Goal: Transaction & Acquisition: Purchase product/service

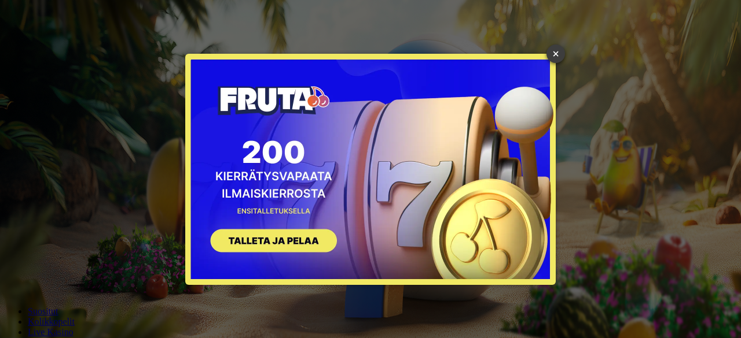
click at [550, 50] on link "×" at bounding box center [555, 54] width 19 height 19
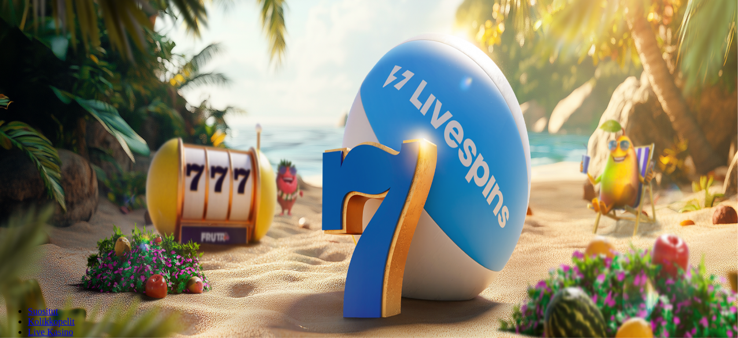
click at [87, 242] on input "***" at bounding box center [46, 248] width 82 height 12
click at [9, 273] on span "minus icon" at bounding box center [9, 273] width 0 height 0
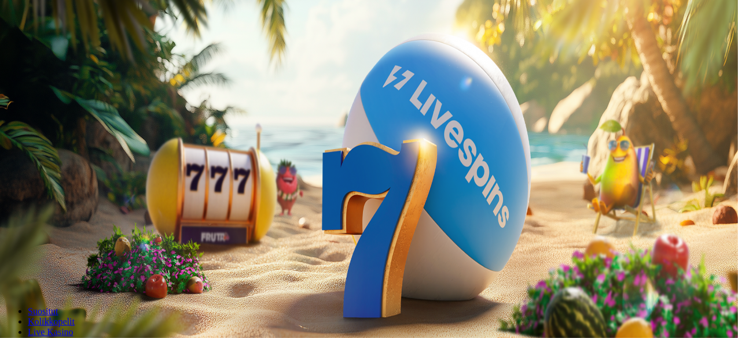
click at [9, 273] on span "minus icon" at bounding box center [9, 273] width 0 height 0
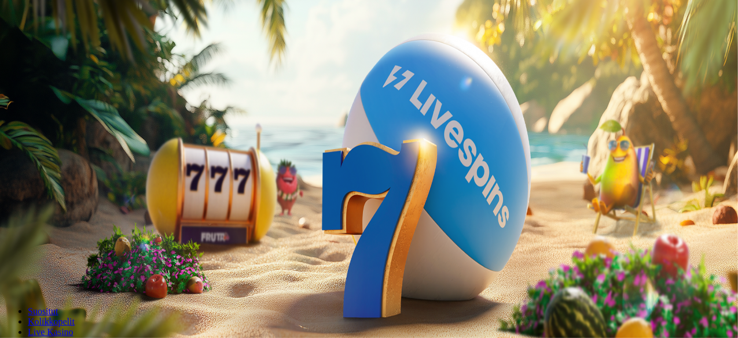
click at [9, 273] on span "minus icon" at bounding box center [9, 273] width 0 height 0
type input "**"
click at [65, 275] on button "Talleta ja pelaa" at bounding box center [35, 281] width 61 height 12
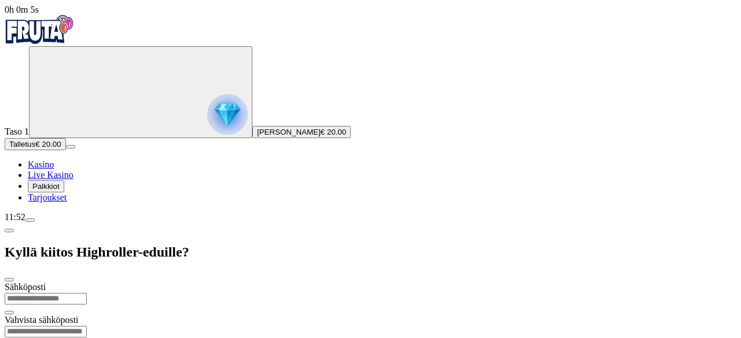
type input "*"
click at [87, 293] on input "**********" at bounding box center [46, 299] width 82 height 12
type input "**********"
drag, startPoint x: 281, startPoint y: 57, endPoint x: 179, endPoint y: 77, distance: 104.3
click at [179, 282] on div "**********" at bounding box center [370, 298] width 731 height 33
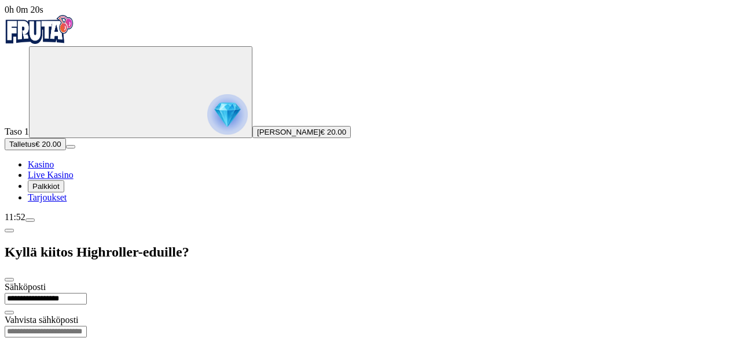
drag, startPoint x: 241, startPoint y: 82, endPoint x: 130, endPoint y: 93, distance: 111.7
paste input "**********"
click at [87, 326] on input "email" at bounding box center [46, 332] width 82 height 12
type input "**********"
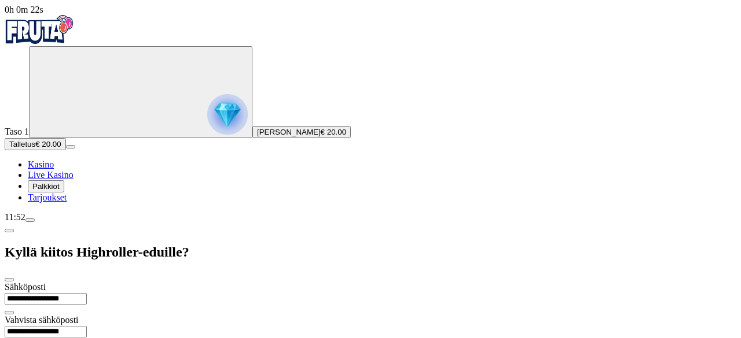
type input "*********"
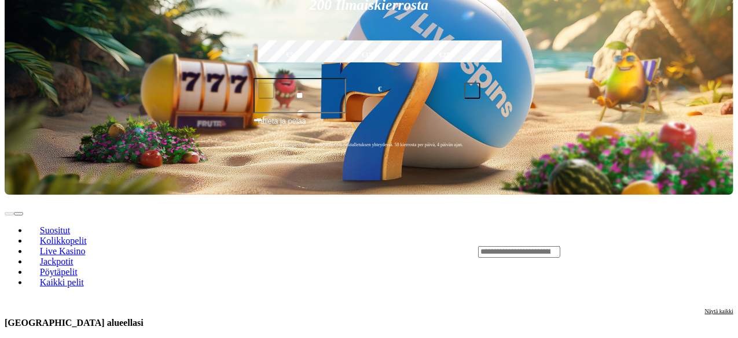
scroll to position [277, 0]
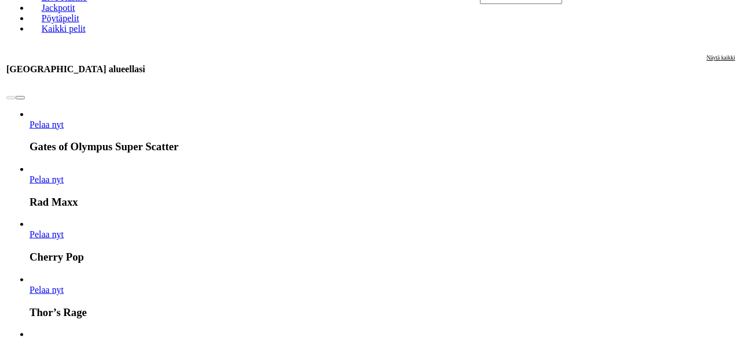
scroll to position [543, 0]
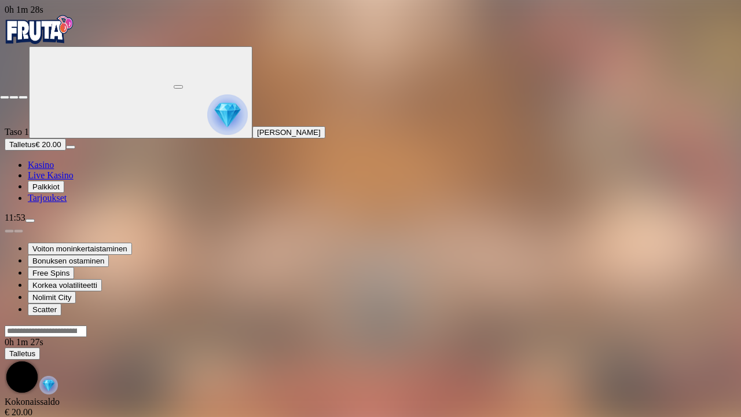
click at [19, 95] on button "button" at bounding box center [23, 96] width 9 height 3
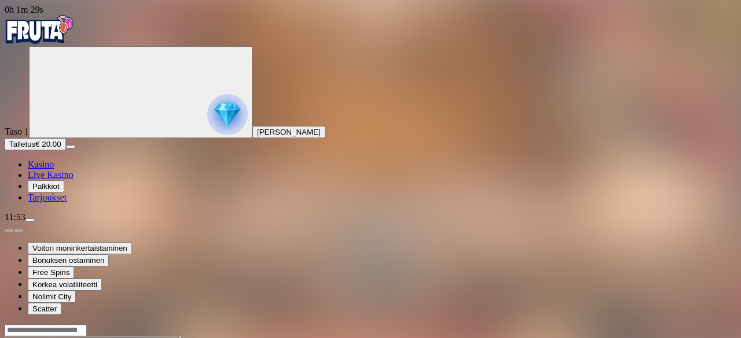
click at [54, 170] on span "Kasino" at bounding box center [41, 165] width 26 height 10
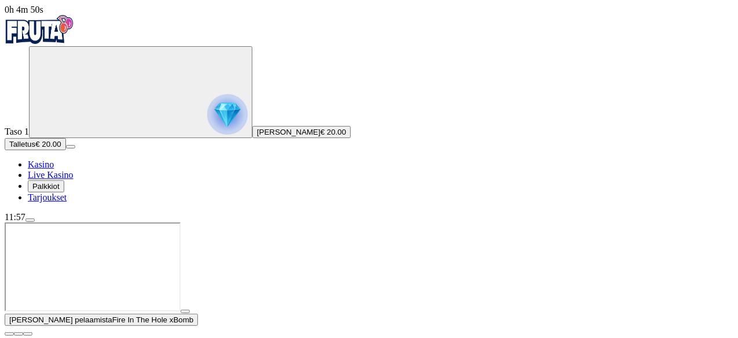
click at [68, 180] on span "Live Kasino" at bounding box center [51, 175] width 46 height 10
click at [9, 334] on span "close icon" at bounding box center [9, 334] width 0 height 0
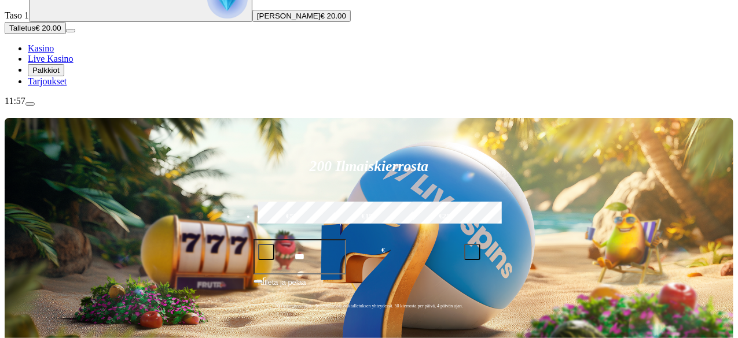
scroll to position [117, 0]
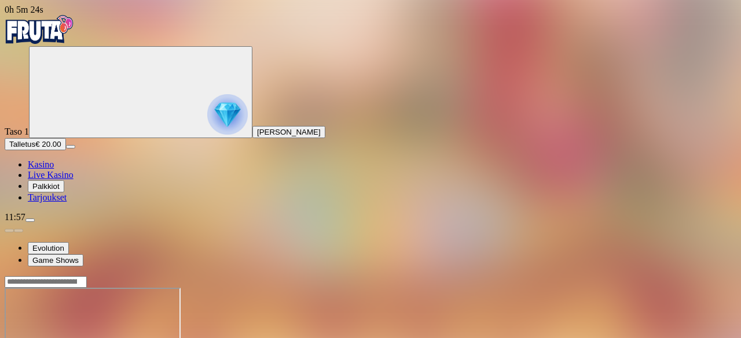
click at [54, 170] on span "Kasino" at bounding box center [41, 165] width 26 height 10
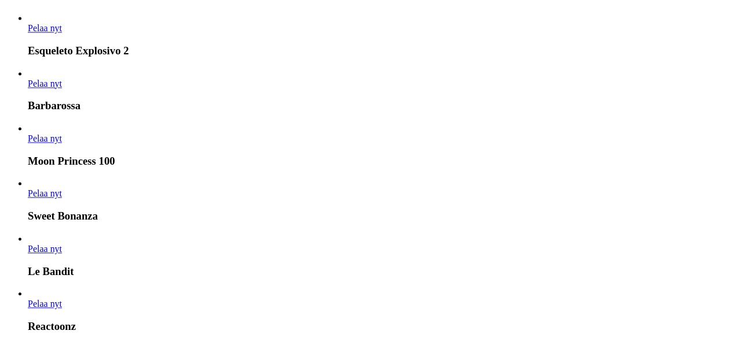
scroll to position [1138, 0]
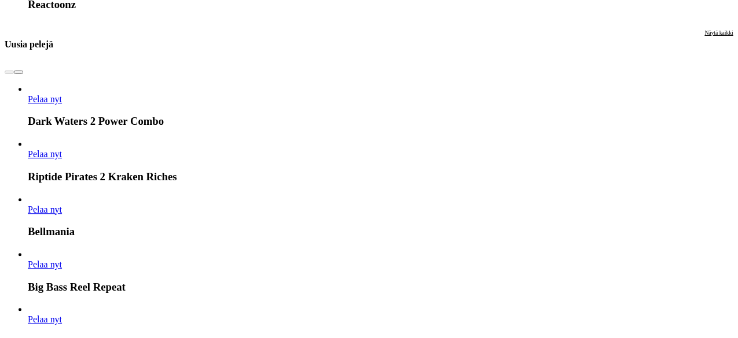
scroll to position [1459, 0]
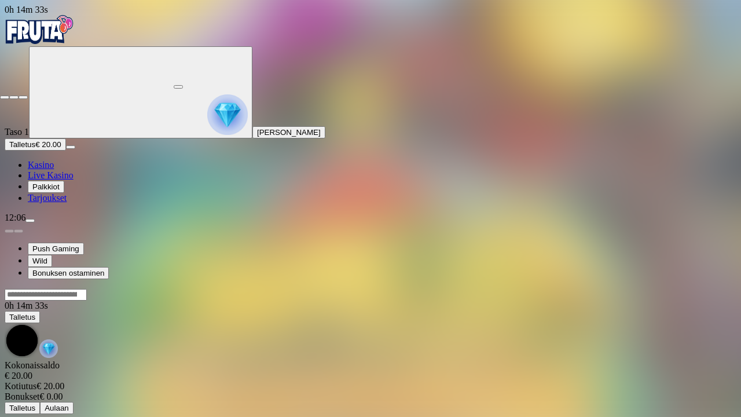
click at [5, 97] on span "close icon" at bounding box center [5, 97] width 0 height 0
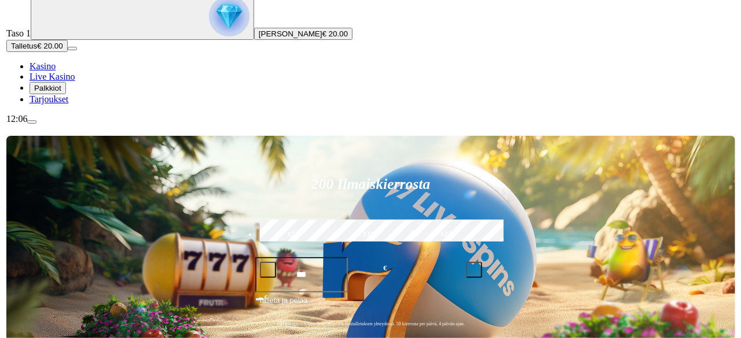
scroll to position [130, 0]
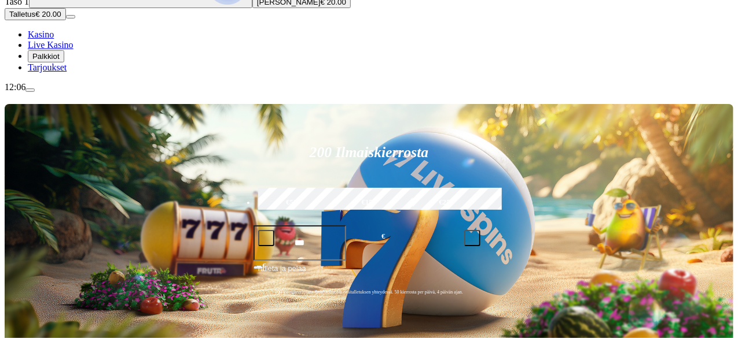
click at [321, 6] on span "€ 20.00" at bounding box center [333, 2] width 25 height 9
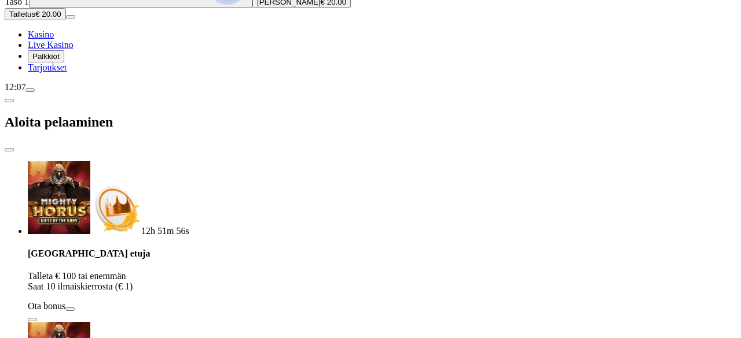
drag, startPoint x: 303, startPoint y: 119, endPoint x: 187, endPoint y: 115, distance: 115.8
click at [187, 249] on div "Talletuksella etuja Talleta € 100 tai enemmän Saat 10 ilmaiskierrosta (€ 1) Ota…" at bounding box center [382, 285] width 708 height 73
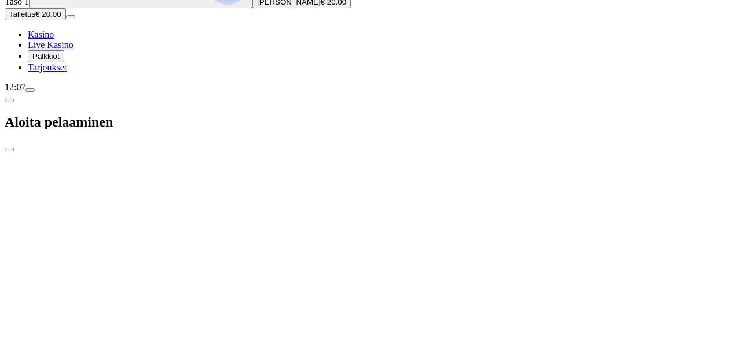
click at [64, 62] on button "Palkkiot" at bounding box center [46, 56] width 36 height 12
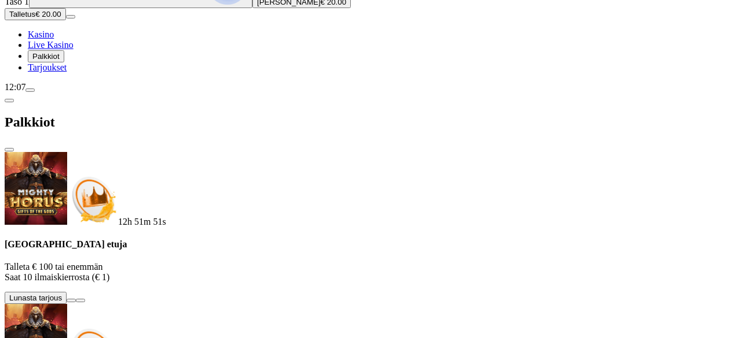
click at [35, 19] on span "Talletus" at bounding box center [22, 14] width 26 height 9
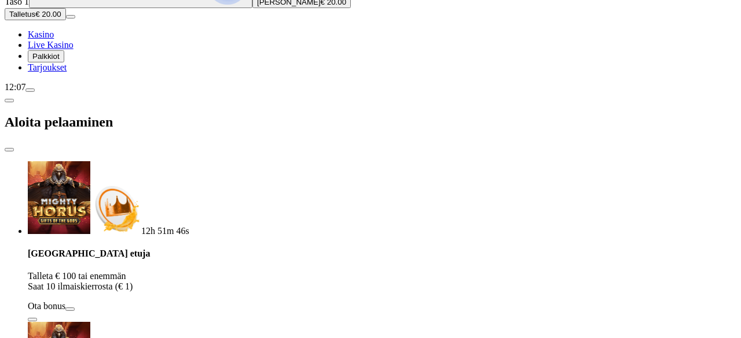
scroll to position [24, 0]
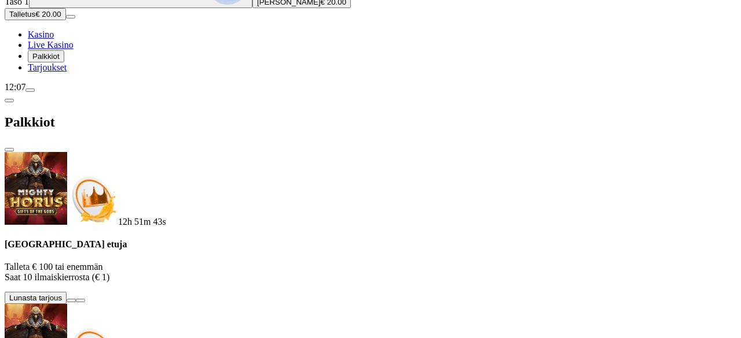
scroll to position [7, 0]
click at [321, 6] on span "€ 20.00" at bounding box center [333, 2] width 25 height 9
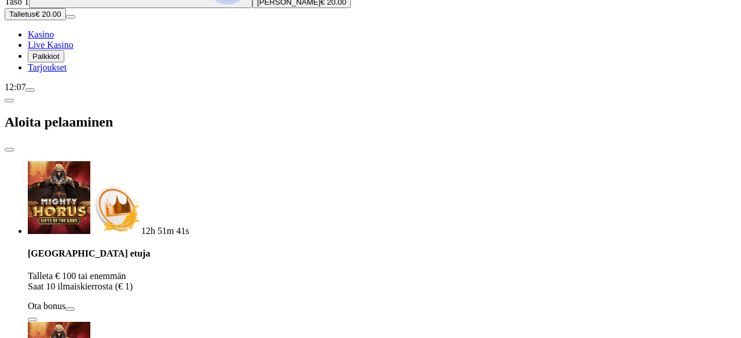
scroll to position [24, 0]
click at [9, 150] on span "close icon" at bounding box center [9, 150] width 0 height 0
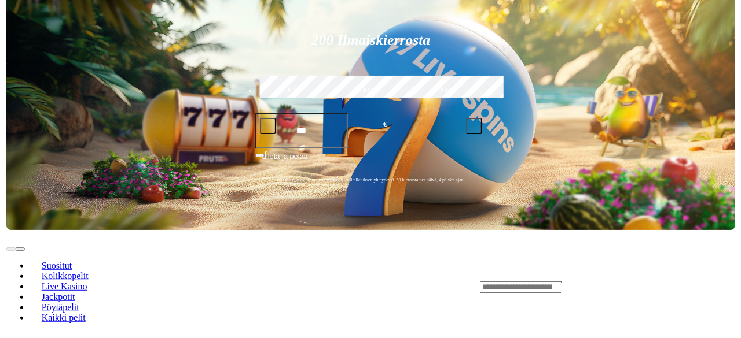
scroll to position [253, 0]
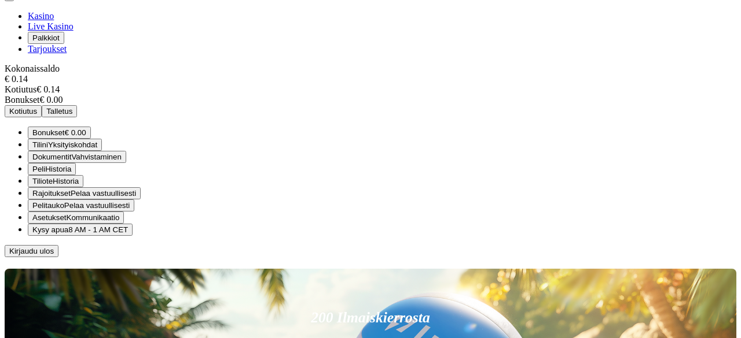
click at [91, 139] on button "Bonukset € 0.00" at bounding box center [59, 133] width 63 height 12
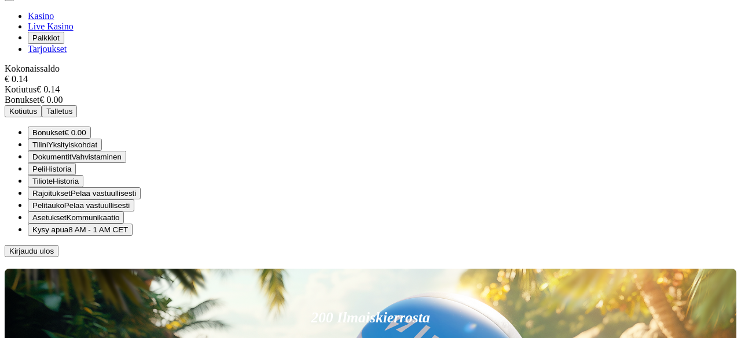
scroll to position [71, 0]
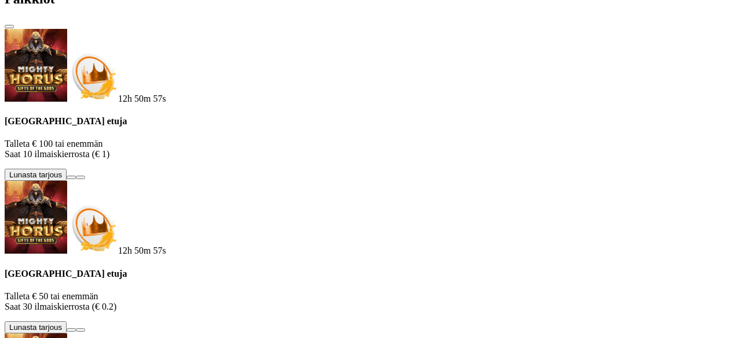
click at [9, 27] on span "close icon" at bounding box center [9, 27] width 0 height 0
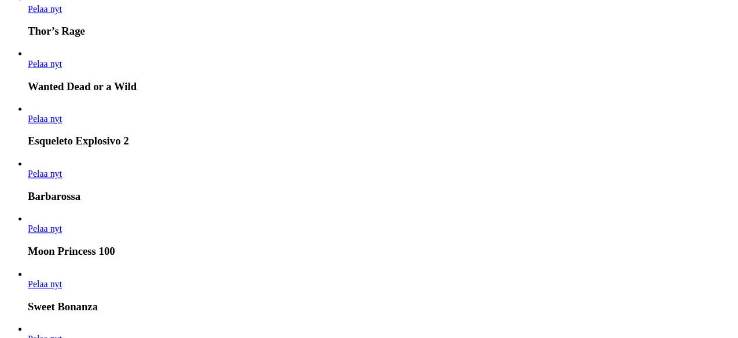
scroll to position [1121, 0]
